Goal: Task Accomplishment & Management: Manage account settings

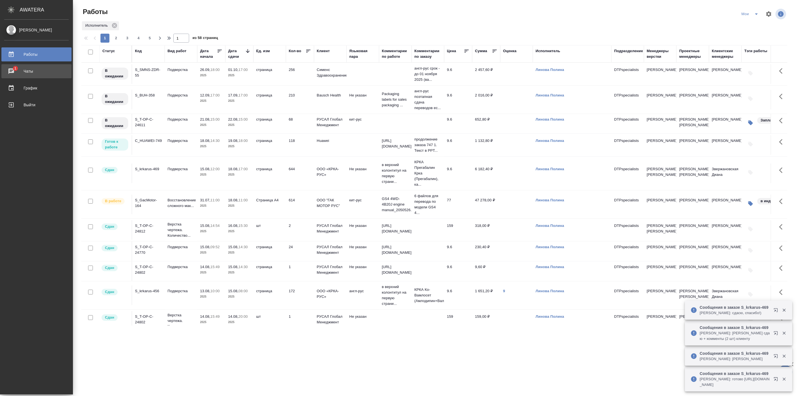
click at [33, 71] on div "Чаты" at bounding box center [36, 71] width 65 height 8
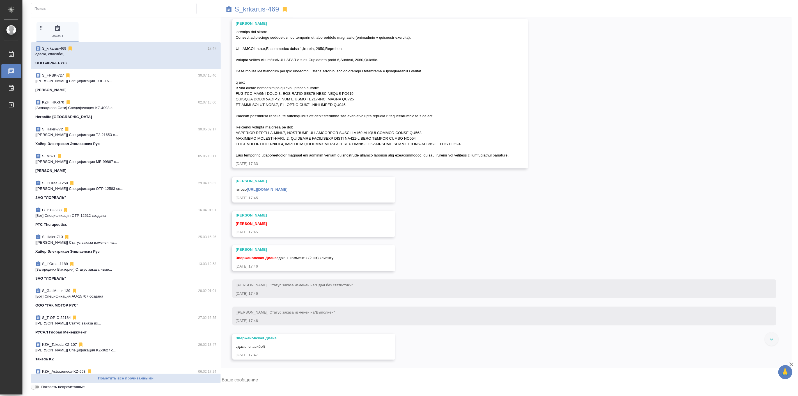
scroll to position [16096, 0]
click at [583, 291] on div "30.07, среда [Звержановская Диана] Клиент оставил комментарий: 30.07.25, 14:25 …" at bounding box center [506, 192] width 571 height 351
click at [430, 292] on div "30.07, среда [Звержановская Диана] Клиент оставил комментарий: 30.07.25, 14:25 …" at bounding box center [506, 192] width 571 height 351
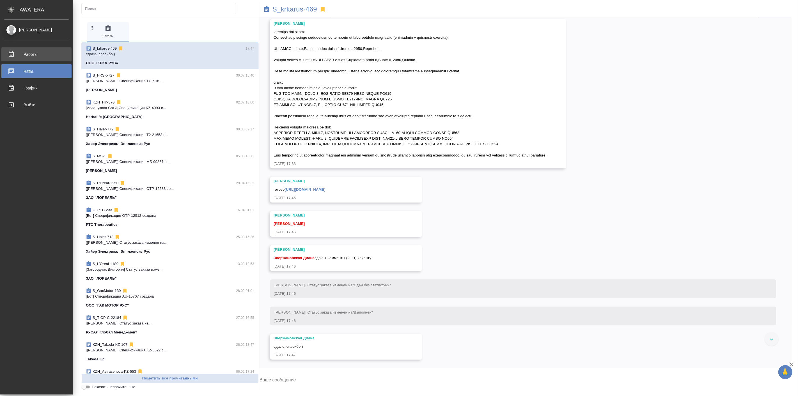
click at [13, 52] on div "Работы" at bounding box center [36, 54] width 65 height 8
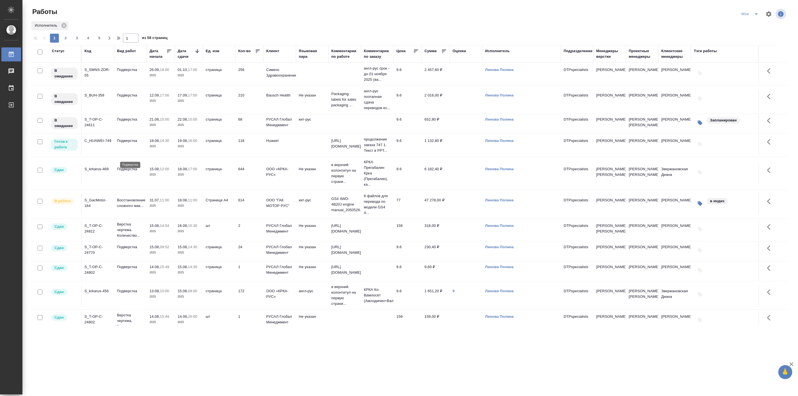
click at [143, 144] on p "Подверстка" at bounding box center [130, 141] width 27 height 6
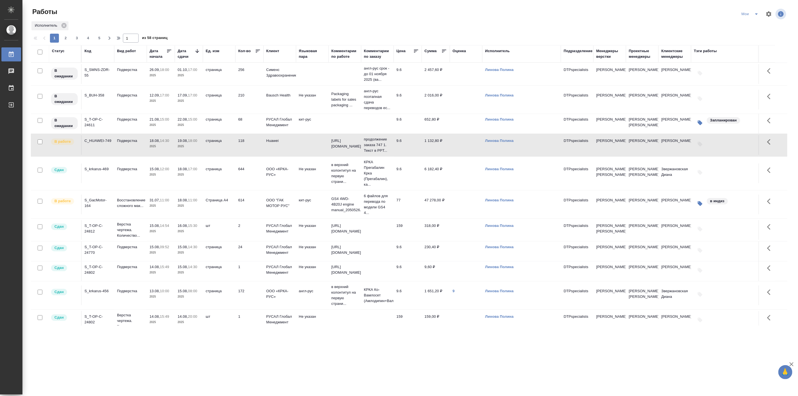
click at [163, 149] on p "2025" at bounding box center [161, 147] width 22 height 6
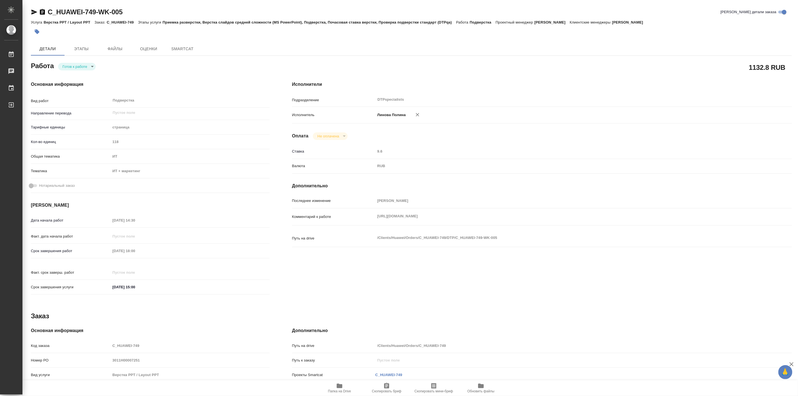
type textarea "x"
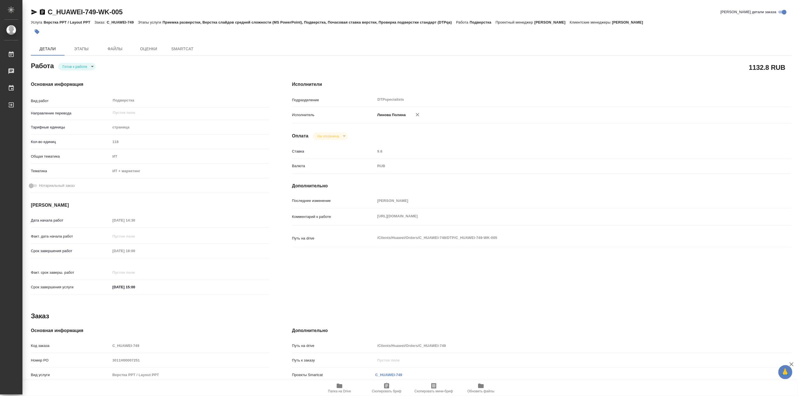
type textarea "x"
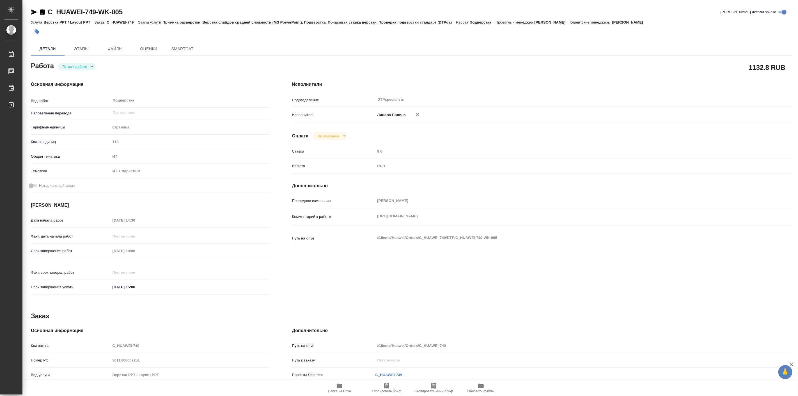
type textarea "x"
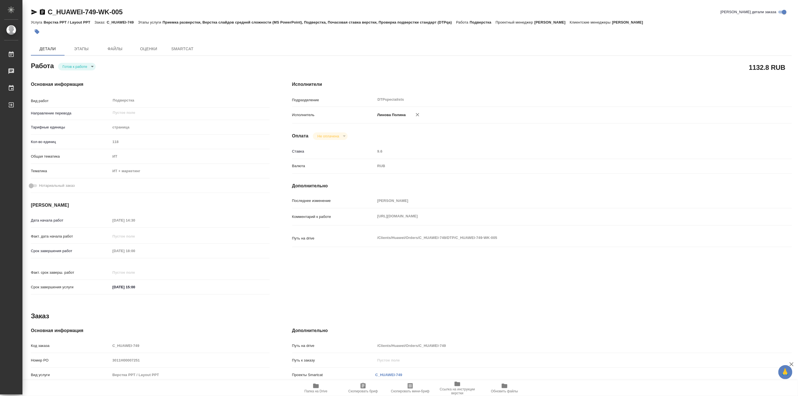
type textarea "x"
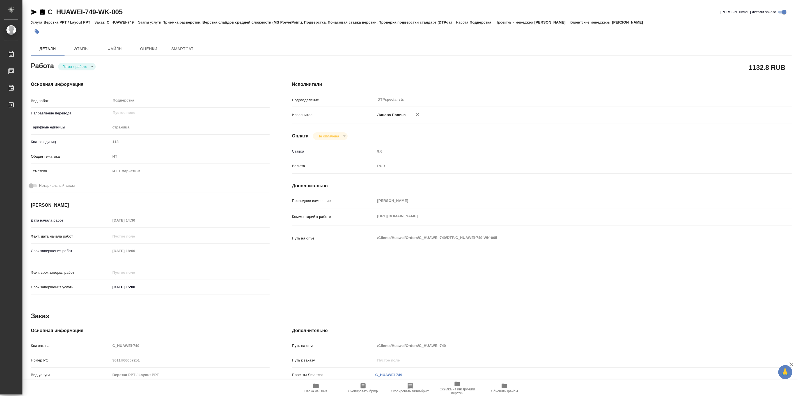
type textarea "x"
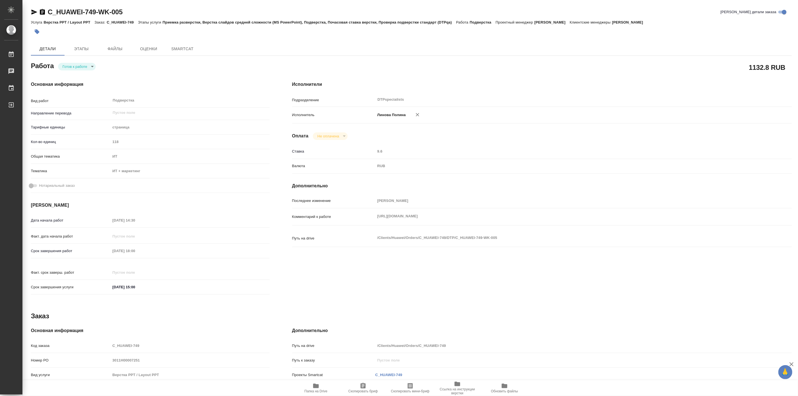
type textarea "x"
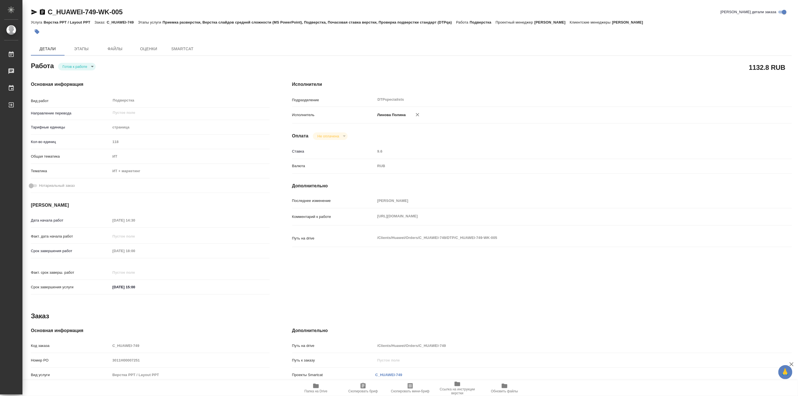
type textarea "x"
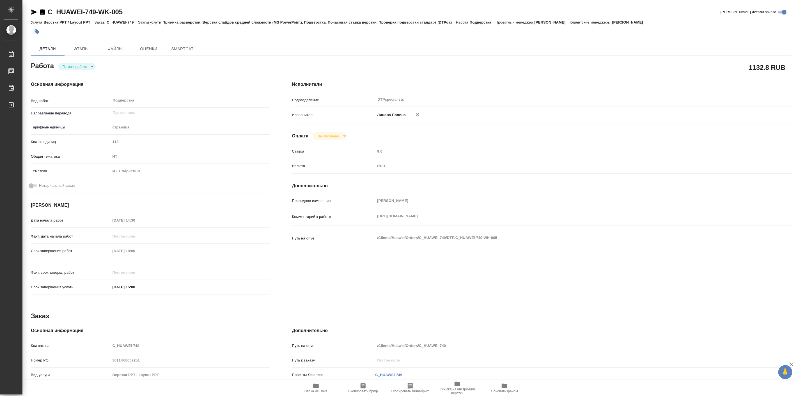
type textarea "x"
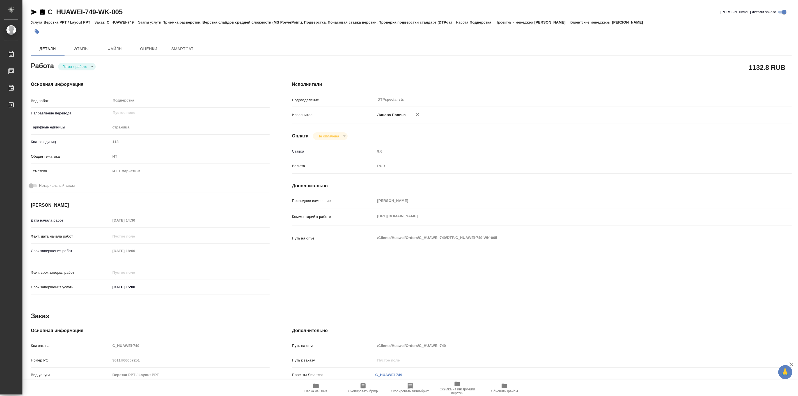
type textarea "x"
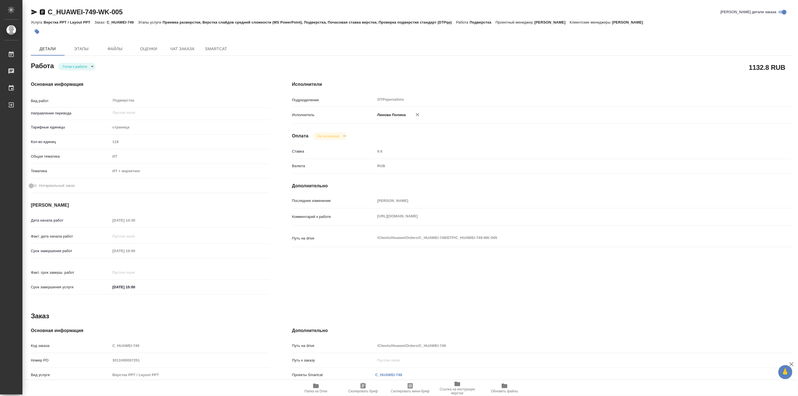
type textarea "x"
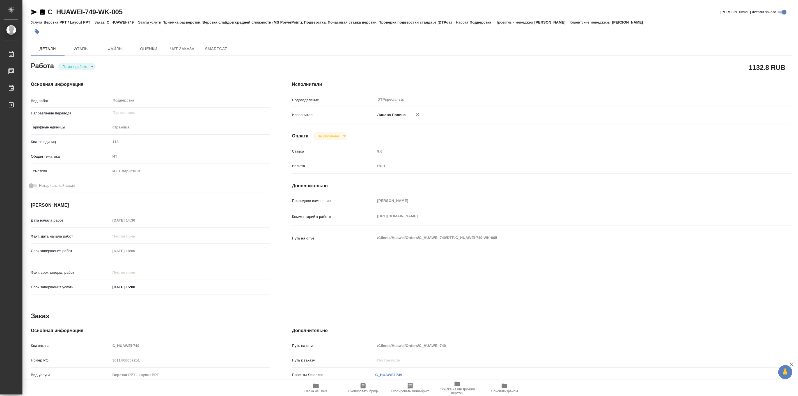
type textarea "x"
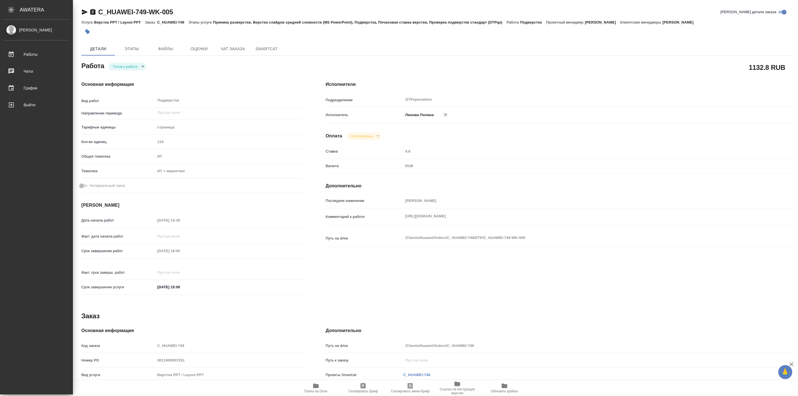
type textarea "x"
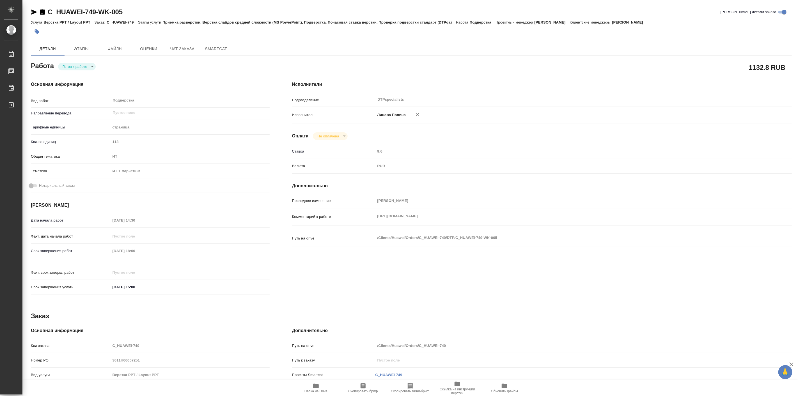
type textarea "x"
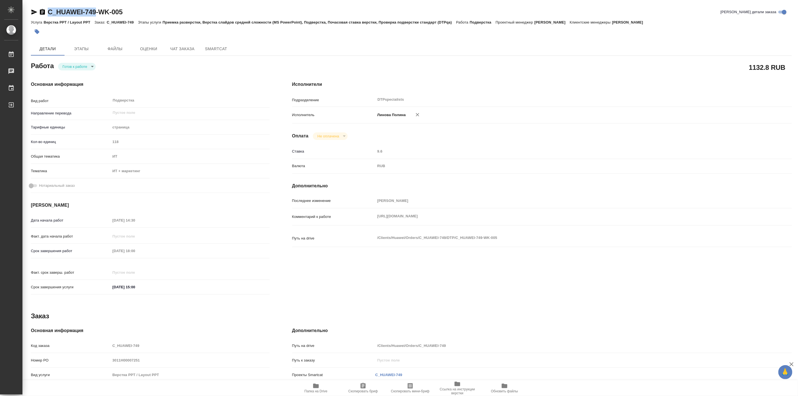
drag, startPoint x: 46, startPoint y: 4, endPoint x: 95, endPoint y: 11, distance: 49.2
click at [95, 11] on div "C_HUAWEI-749-WK-005 Кратко детали заказа Услуга Верстка PPT / Layout PPT Заказ:…" at bounding box center [411, 240] width 767 height 480
copy link "C_HUAWEI-749"
click at [315, 386] on icon "button" at bounding box center [316, 386] width 6 height 4
click at [95, 68] on body "🙏 .cls-1 fill:#fff; AWATERA Linova Polina Работы 0 Чаты График Выйти C_HUAWEI-7…" at bounding box center [399, 198] width 798 height 396
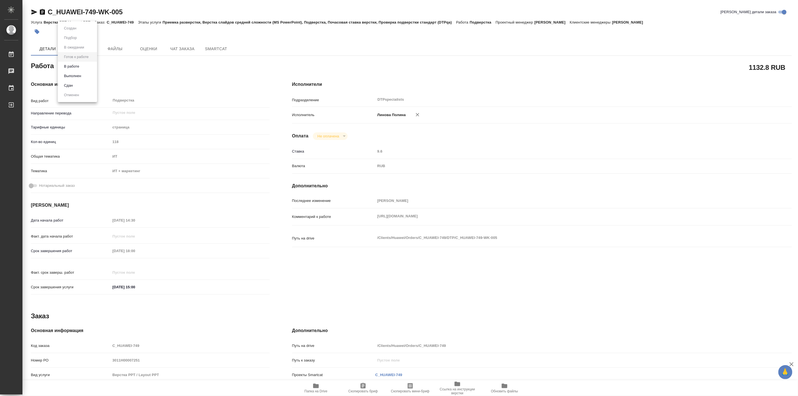
click at [82, 68] on li "В работе" at bounding box center [77, 67] width 39 height 10
type textarea "x"
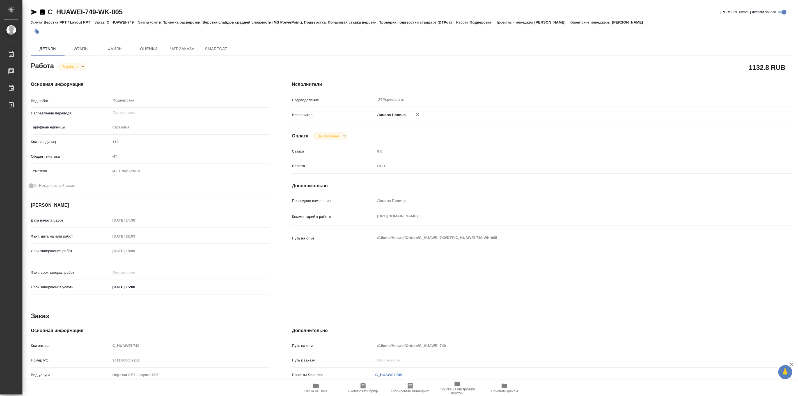
type textarea "x"
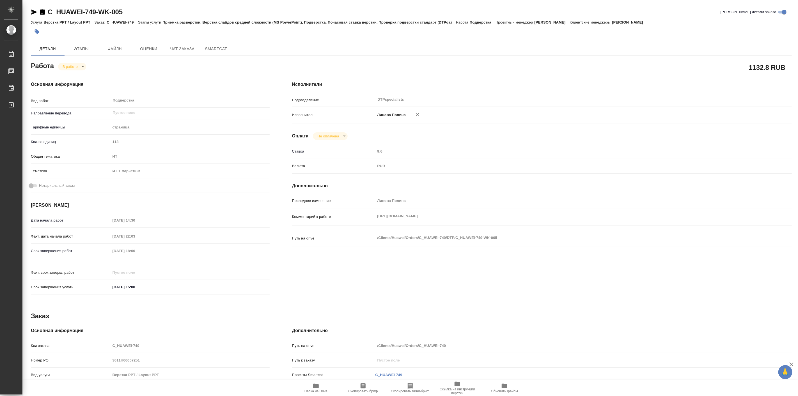
type textarea "x"
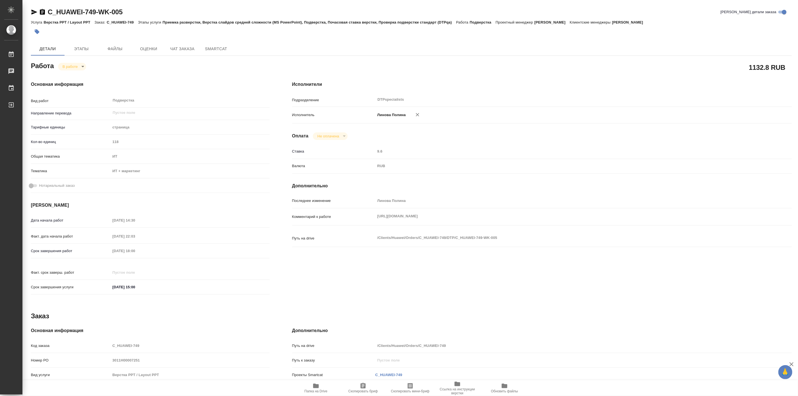
type textarea "x"
click at [267, 79] on div "Основная информация Вид работ Подверстка x ​ Направление перевода ​ Тарифные ед…" at bounding box center [150, 190] width 261 height 240
type textarea "x"
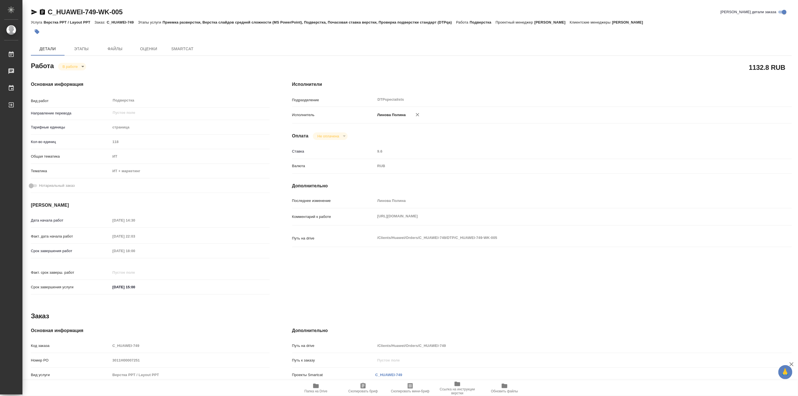
type textarea "x"
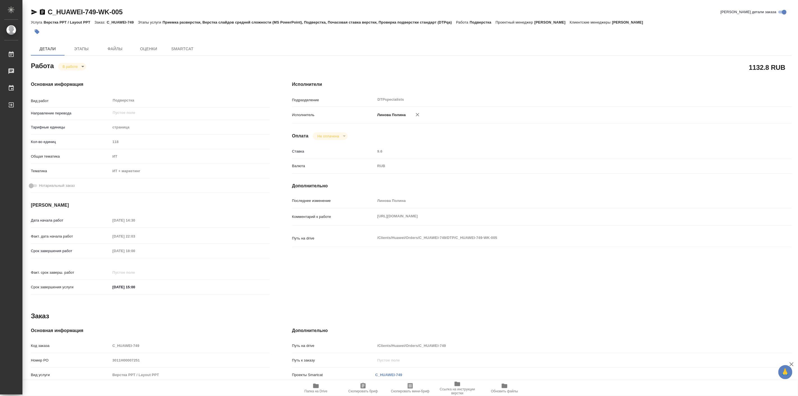
type textarea "x"
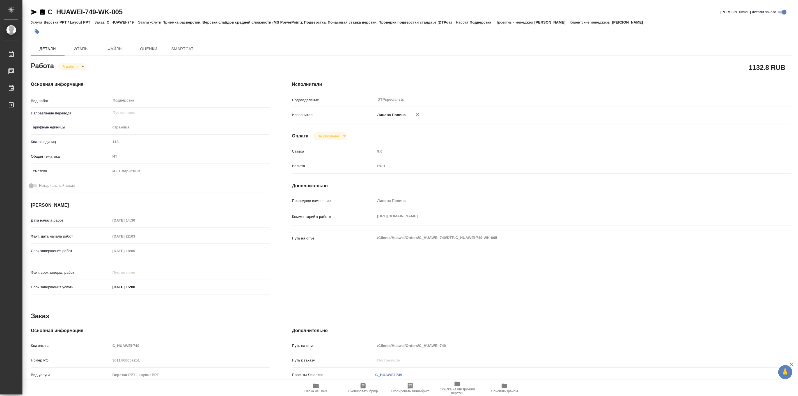
type textarea "x"
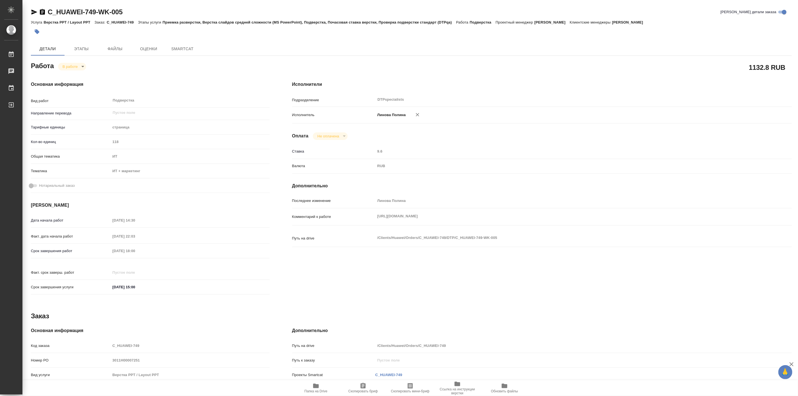
type textarea "x"
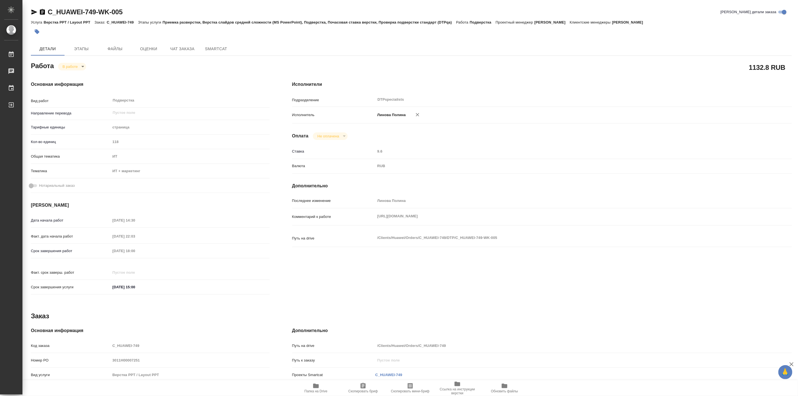
type textarea "x"
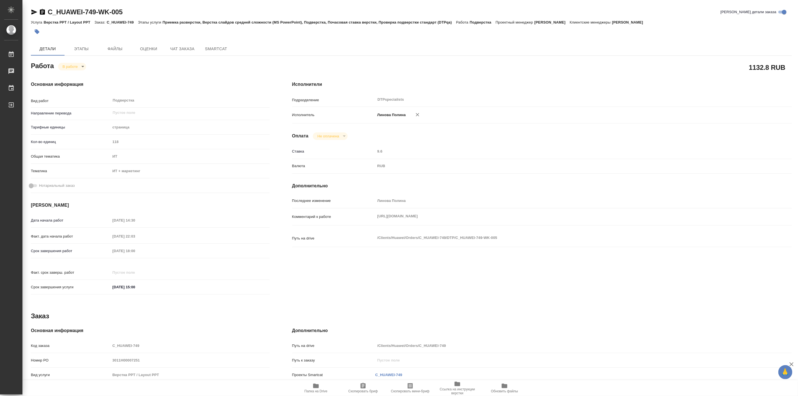
type textarea "x"
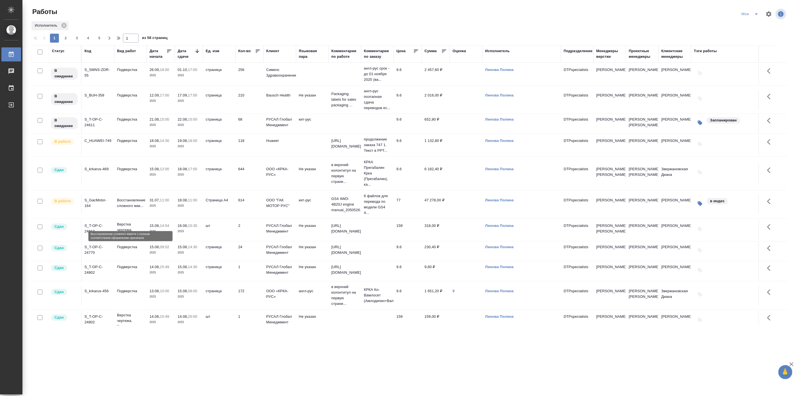
click at [131, 209] on p "Восстановление сложного мак..." at bounding box center [130, 203] width 27 height 11
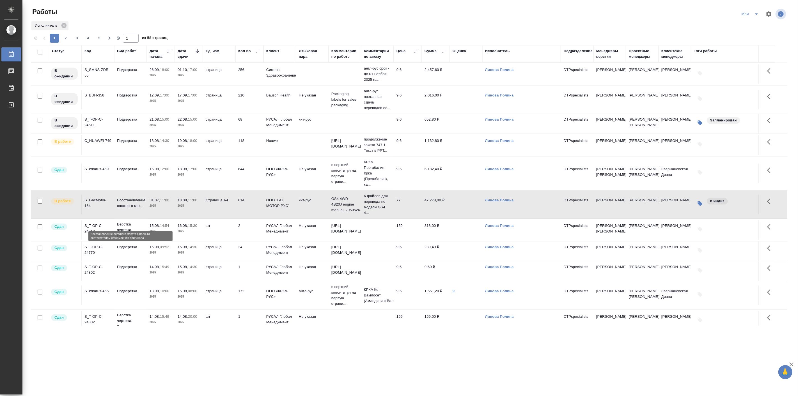
click at [131, 209] on p "Восстановление сложного мак..." at bounding box center [130, 203] width 27 height 11
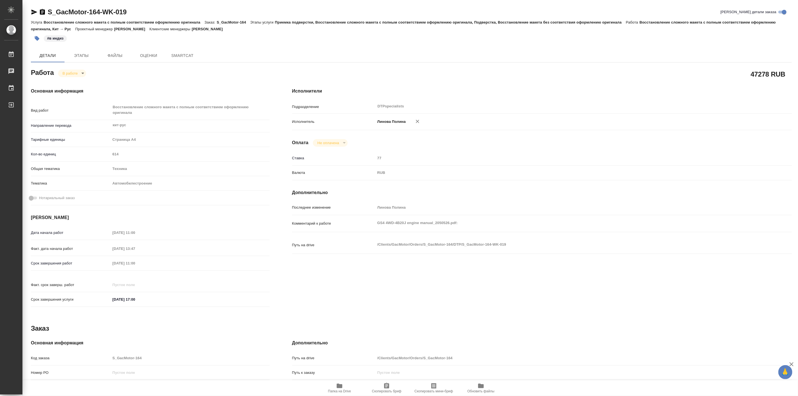
type textarea "x"
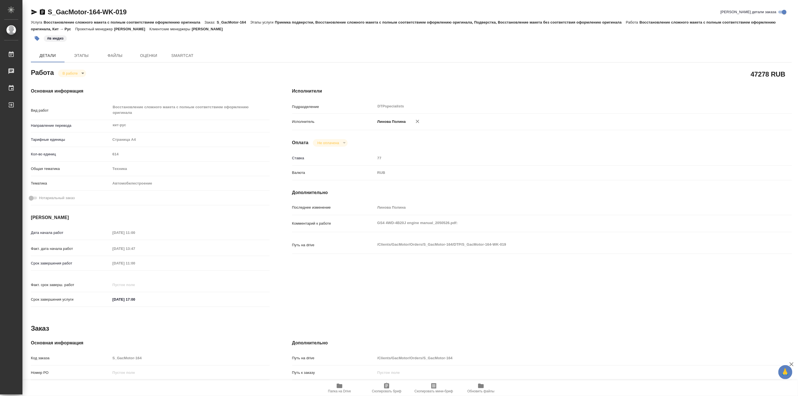
type textarea "x"
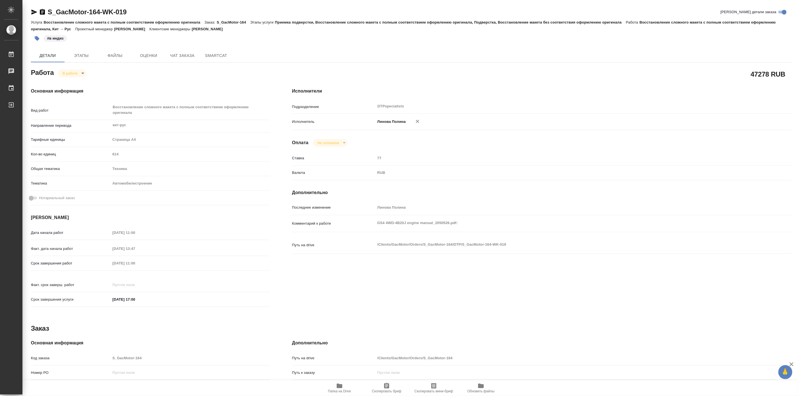
type textarea "x"
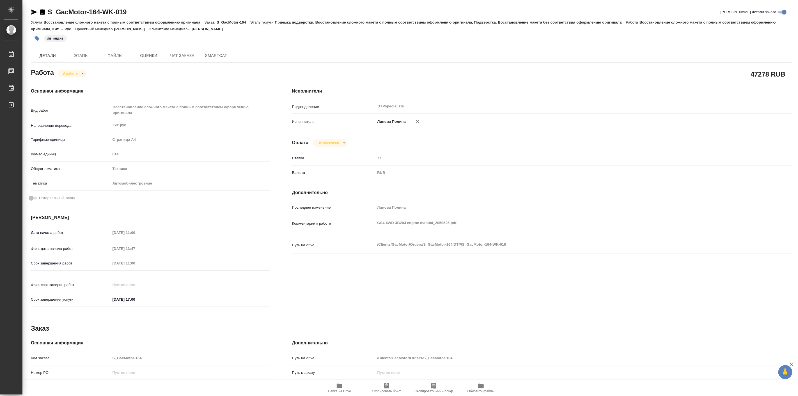
type textarea "x"
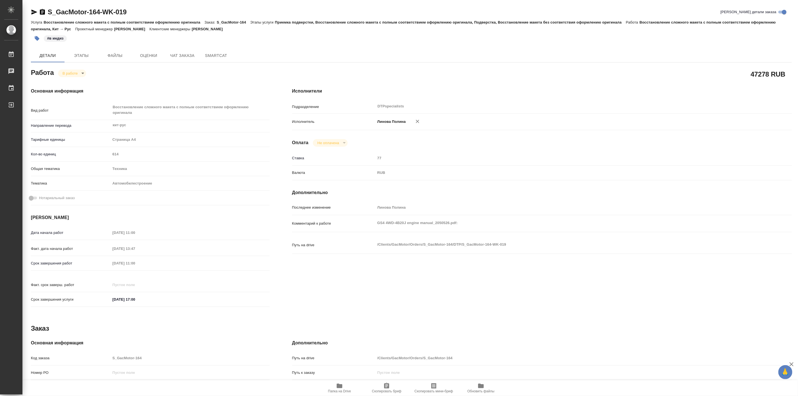
type textarea "x"
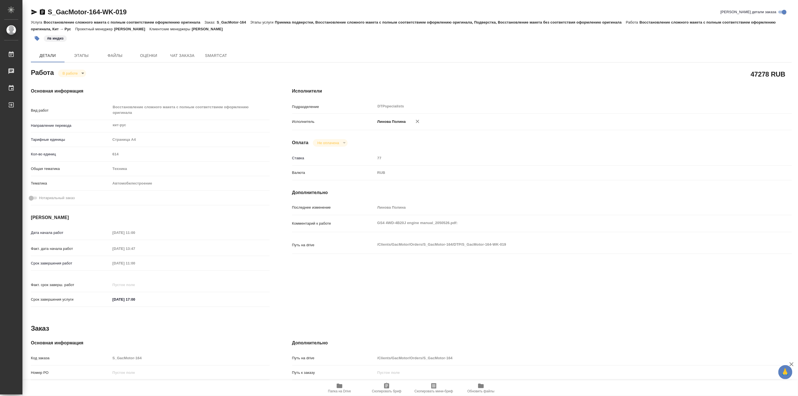
type textarea "x"
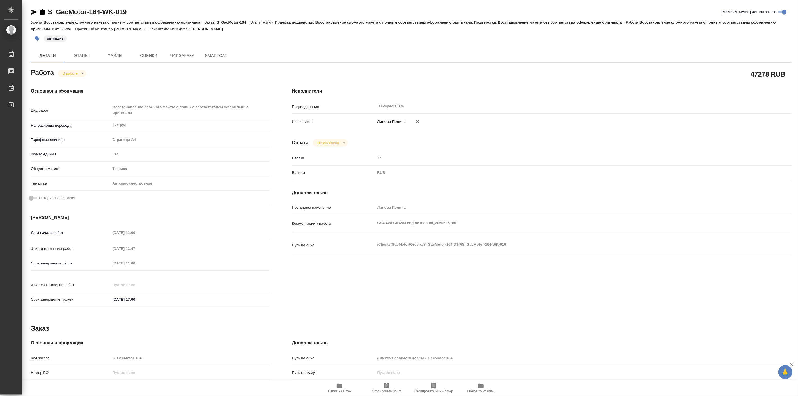
type textarea "x"
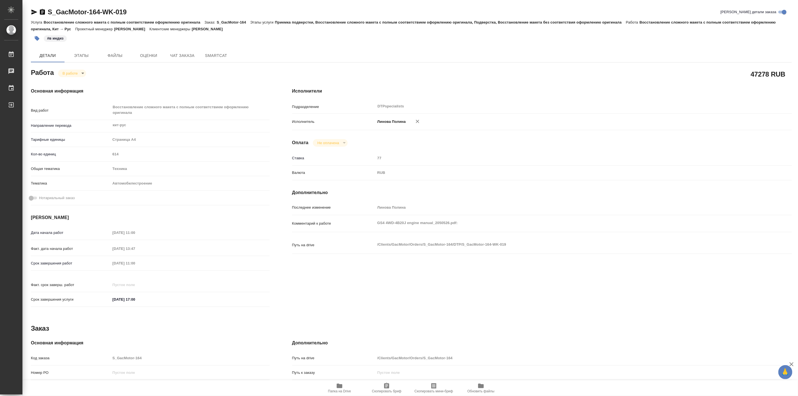
type textarea "x"
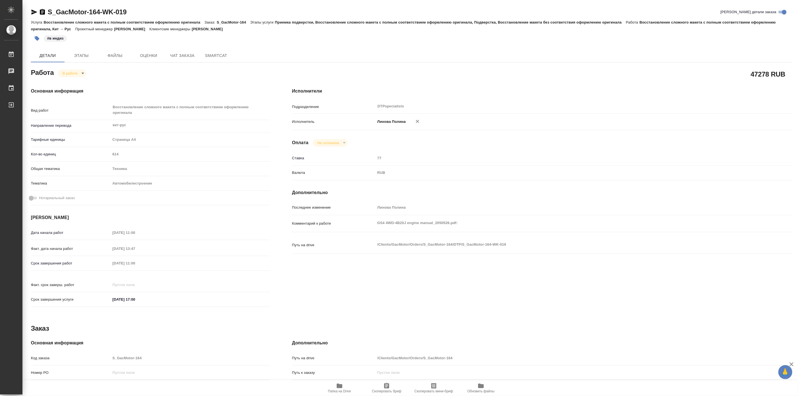
drag, startPoint x: 131, startPoint y: 217, endPoint x: 335, endPoint y: 292, distance: 217.7
click at [335, 292] on div "Исполнители Подразделение DTPspecialists ​ Исполнитель [PERSON_NAME] Оплата Не …" at bounding box center [542, 199] width 522 height 245
